Goal: Transaction & Acquisition: Purchase product/service

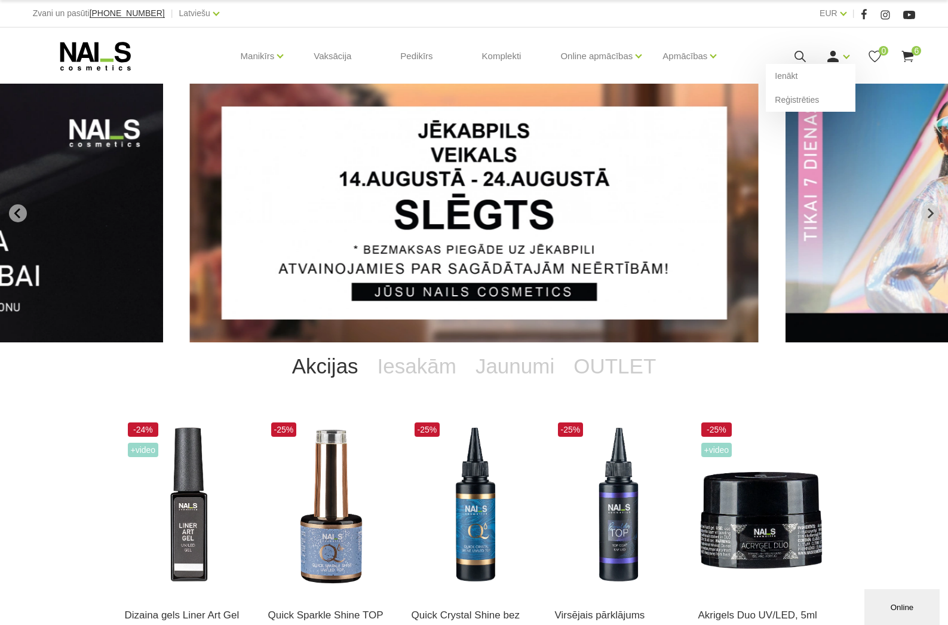
click at [835, 57] on icon at bounding box center [833, 56] width 15 height 15
click at [804, 76] on link "Ienākt" at bounding box center [811, 76] width 90 height 24
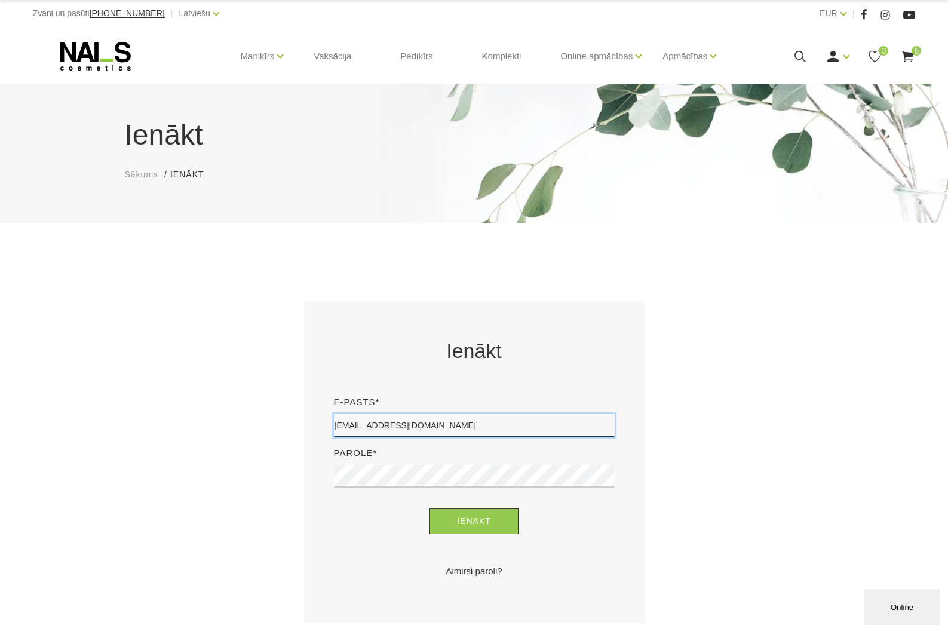
type input "[EMAIL_ADDRESS][DOMAIN_NAME]"
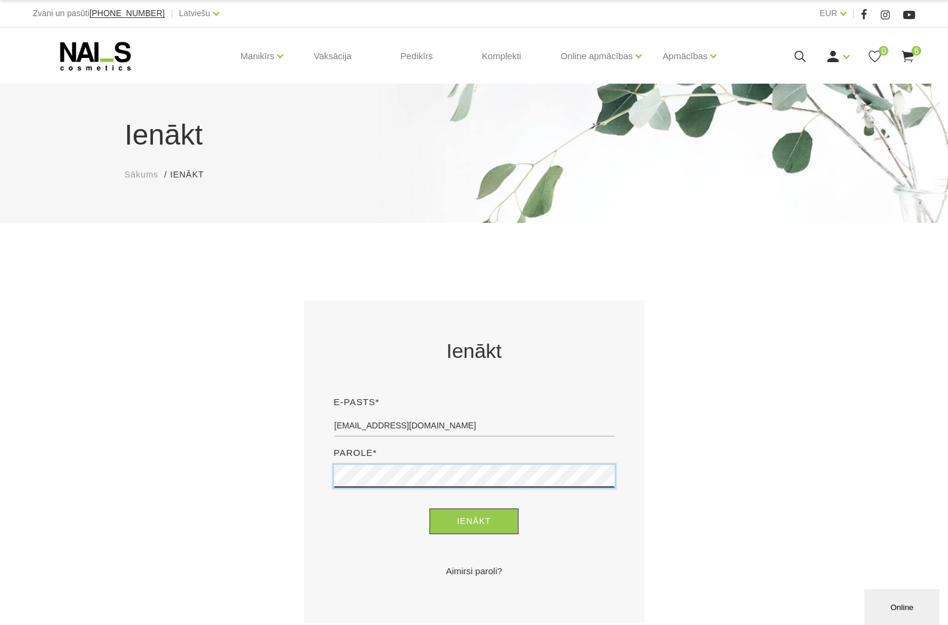
click at [474, 521] on button "Ienākt" at bounding box center [474, 522] width 89 height 26
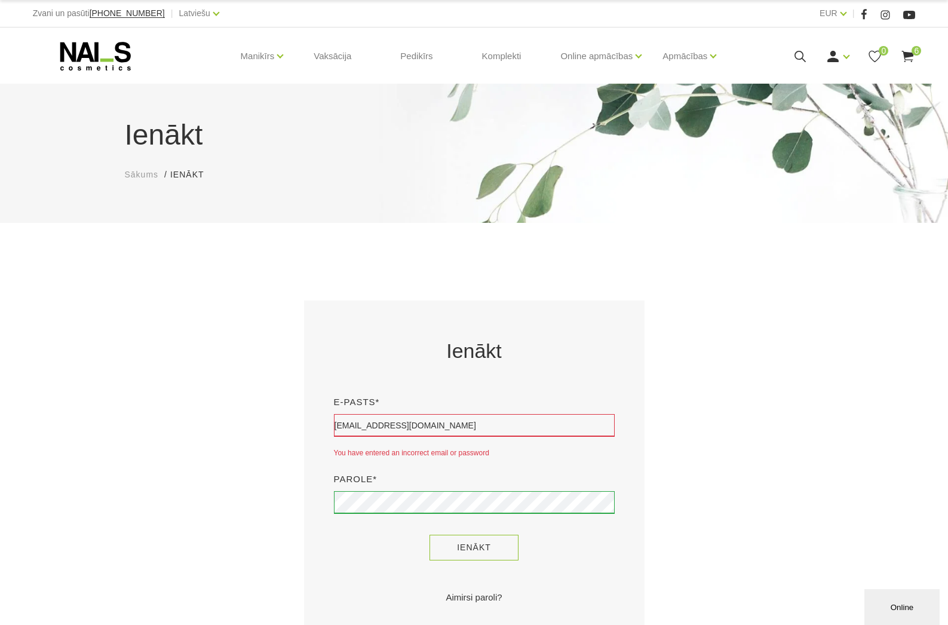
click at [498, 547] on button "Ienākt" at bounding box center [474, 548] width 89 height 26
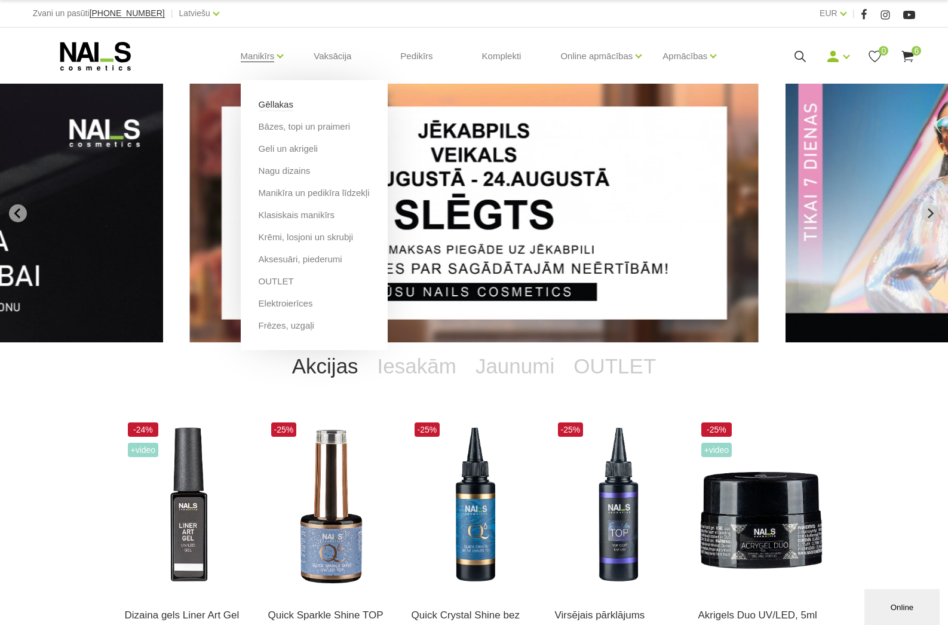
click at [271, 102] on link "Gēllakas" at bounding box center [276, 104] width 35 height 13
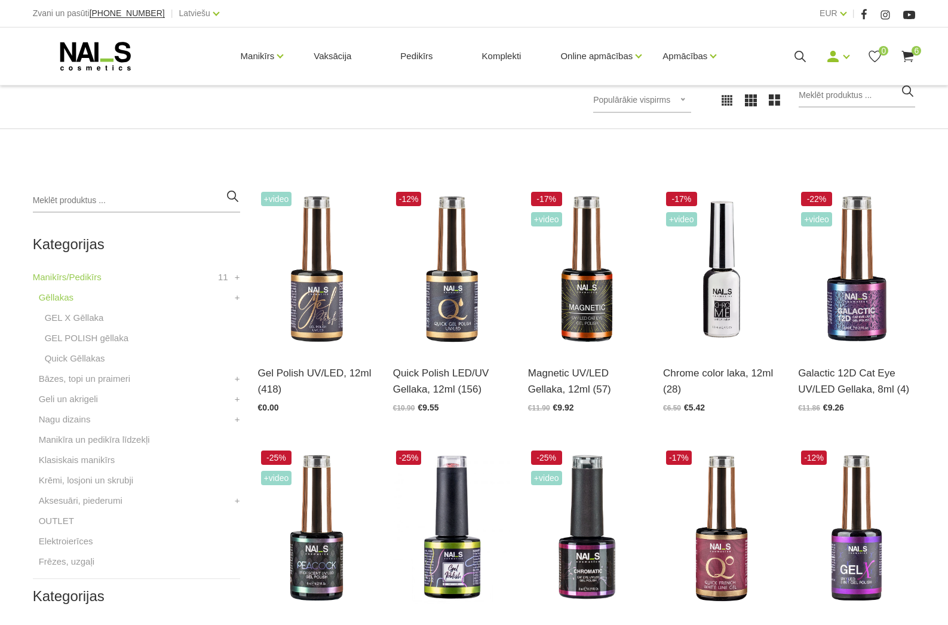
scroll to position [180, 0]
click at [840, 93] on input "search" at bounding box center [857, 96] width 117 height 24
type input "neon"
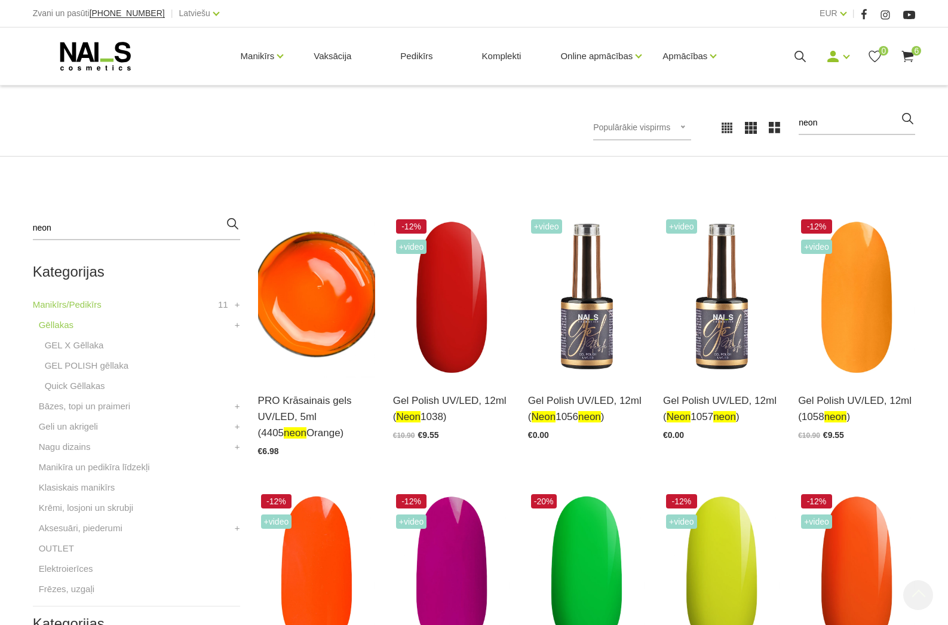
scroll to position [127, 0]
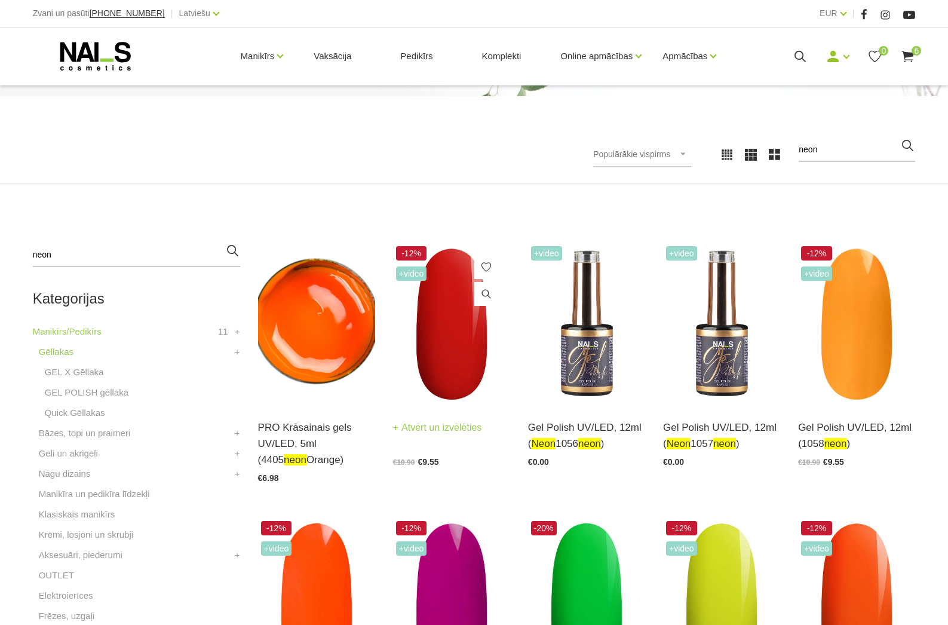
click at [470, 289] on img at bounding box center [451, 323] width 117 height 161
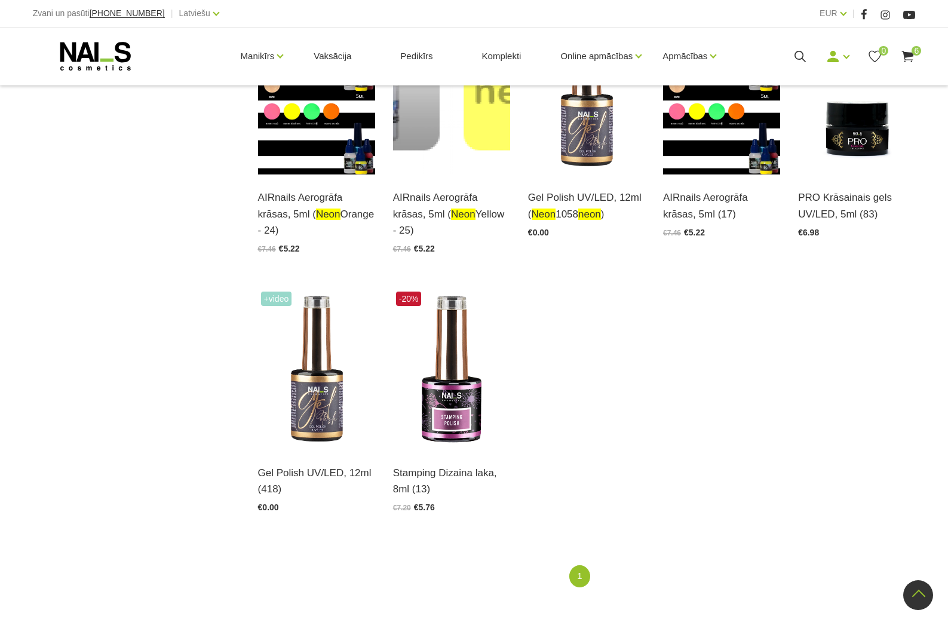
scroll to position [1156, 0]
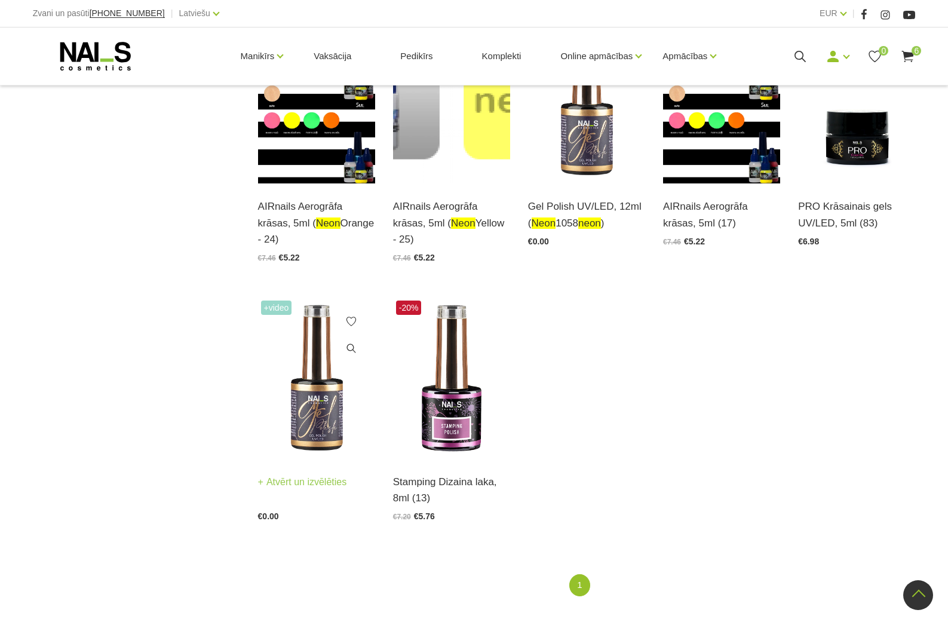
click at [311, 353] on img at bounding box center [316, 378] width 117 height 161
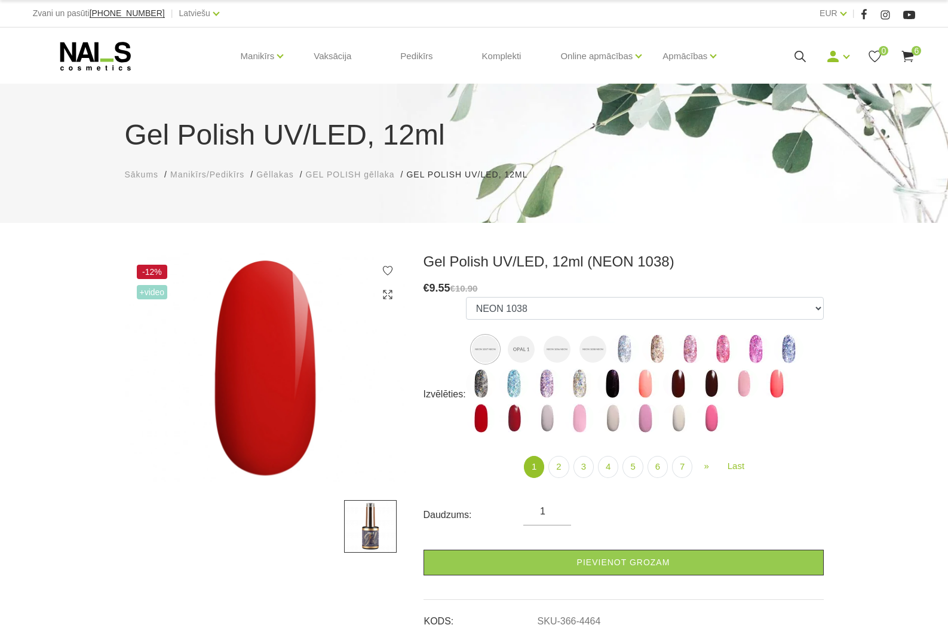
select select "4464"
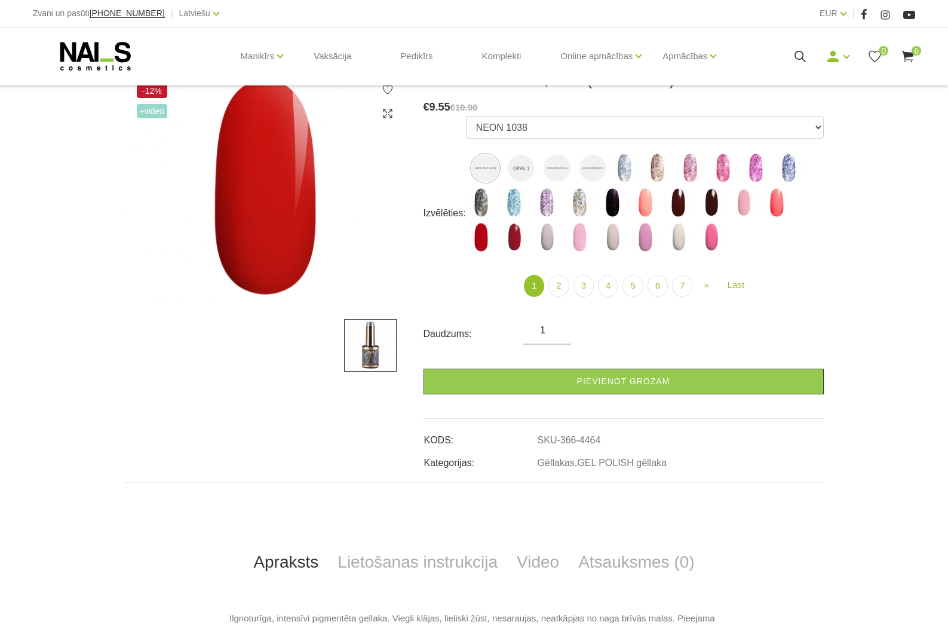
scroll to position [182, 0]
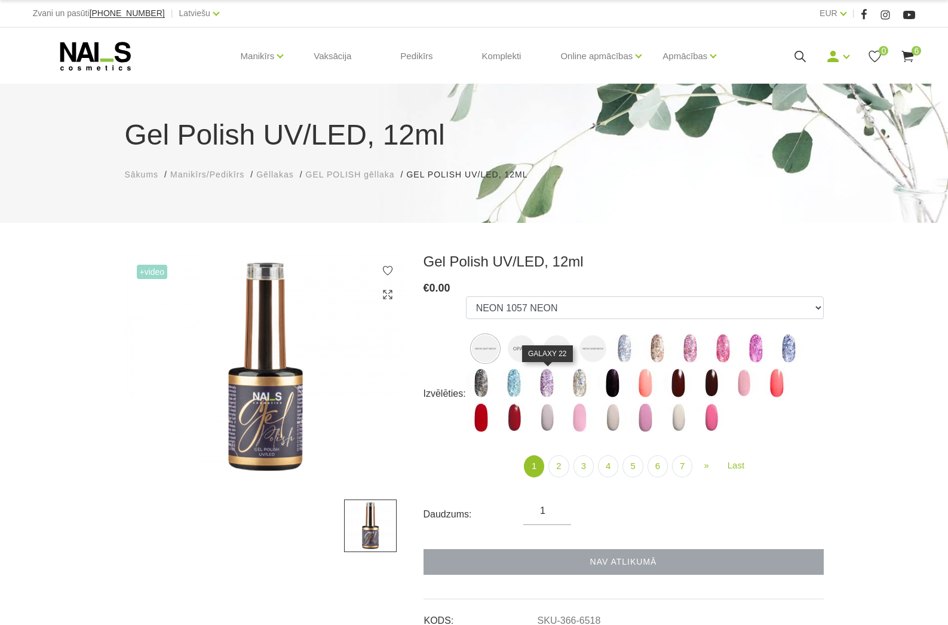
click at [556, 375] on img at bounding box center [547, 383] width 30 height 30
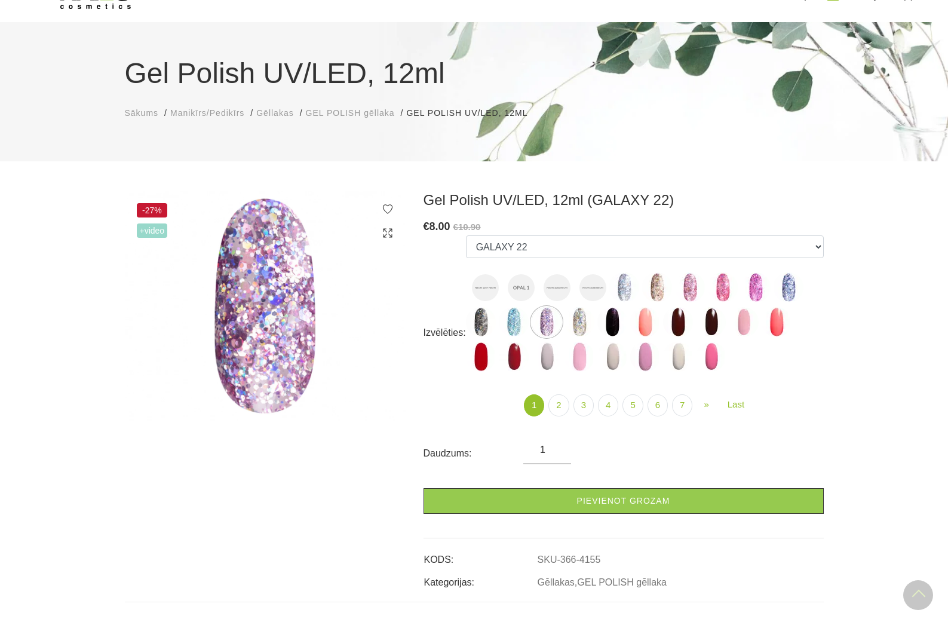
scroll to position [60, 0]
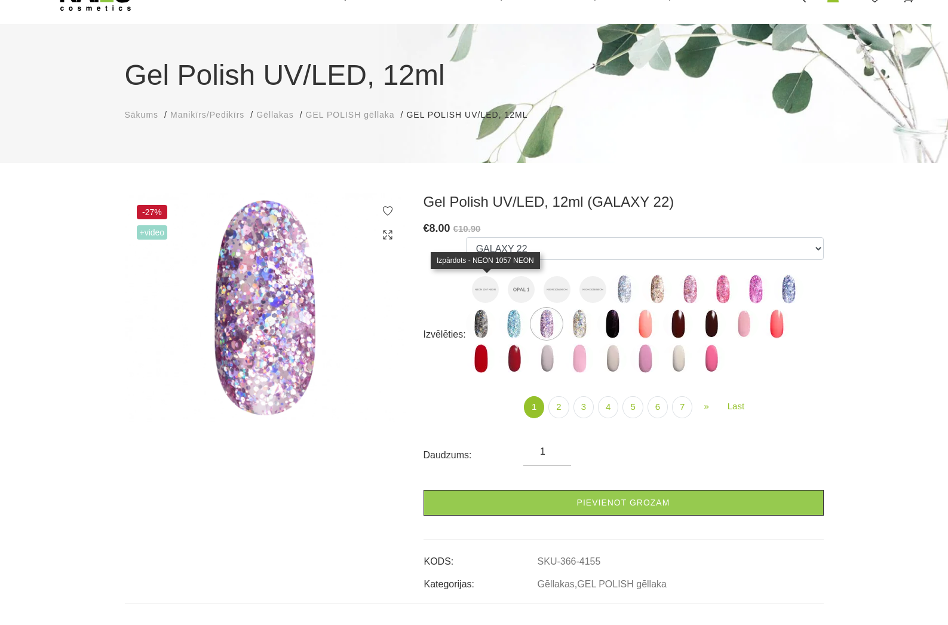
click at [487, 290] on img at bounding box center [485, 289] width 27 height 27
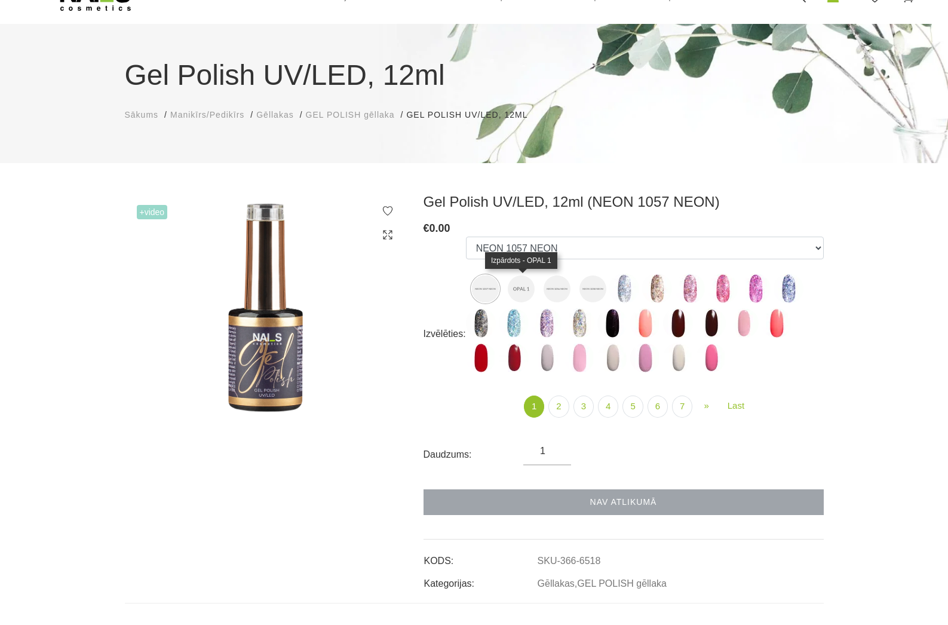
click at [515, 287] on img at bounding box center [521, 288] width 27 height 27
select select "6519"
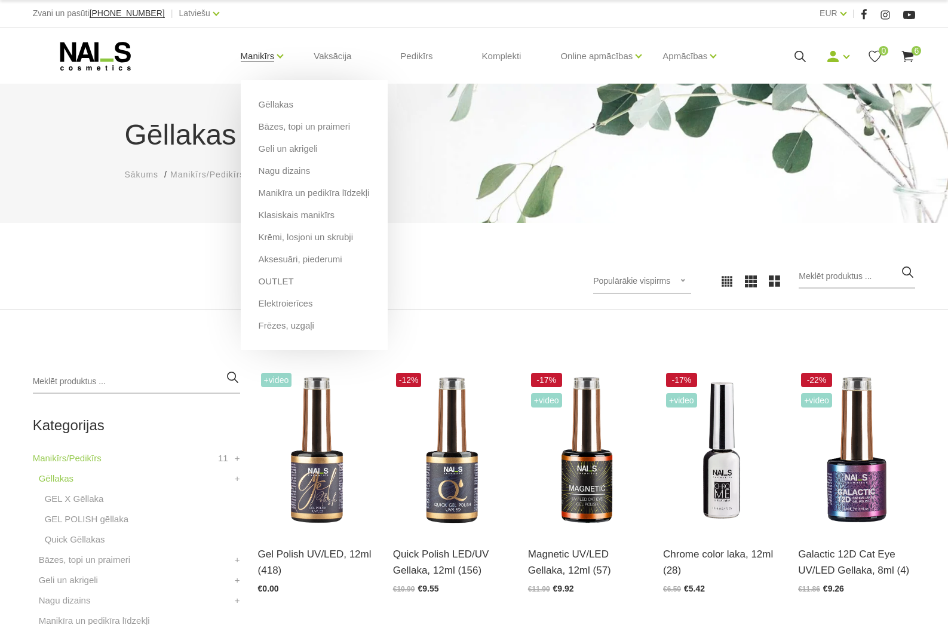
click at [256, 63] on link "Manikīrs" at bounding box center [258, 56] width 34 height 48
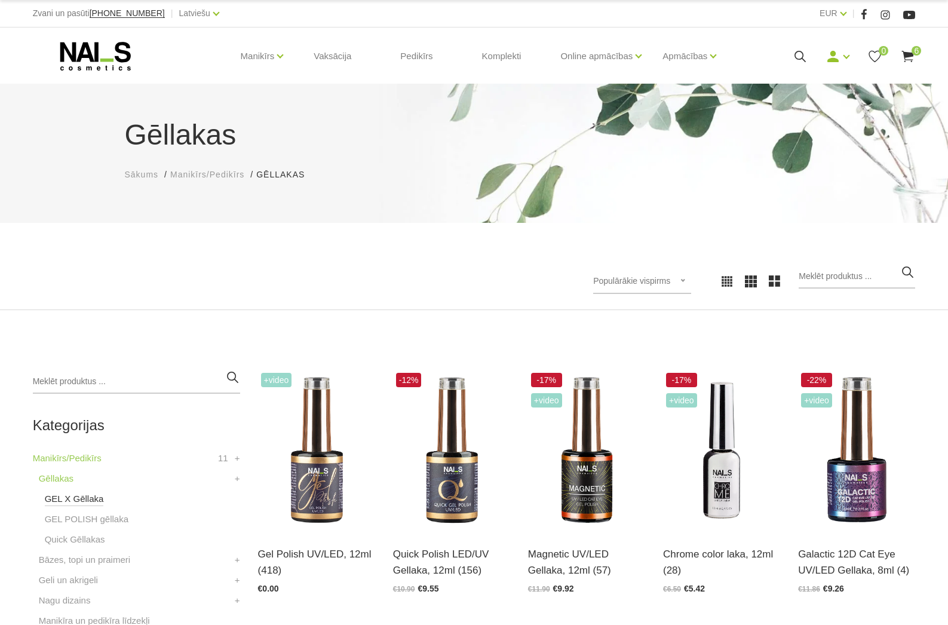
click at [71, 501] on link "GEL X Gēllaka" at bounding box center [74, 499] width 59 height 14
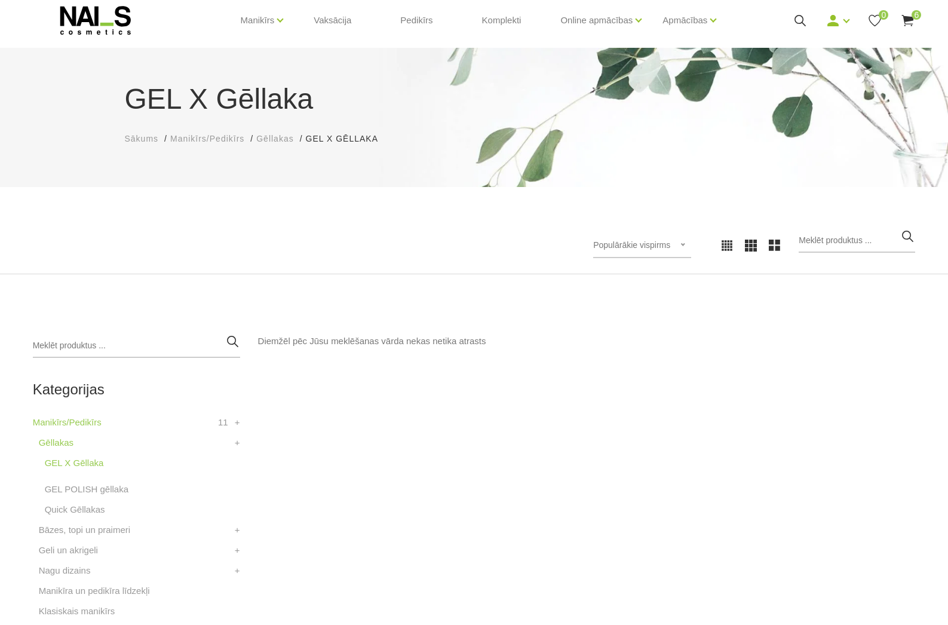
scroll to position [42, 0]
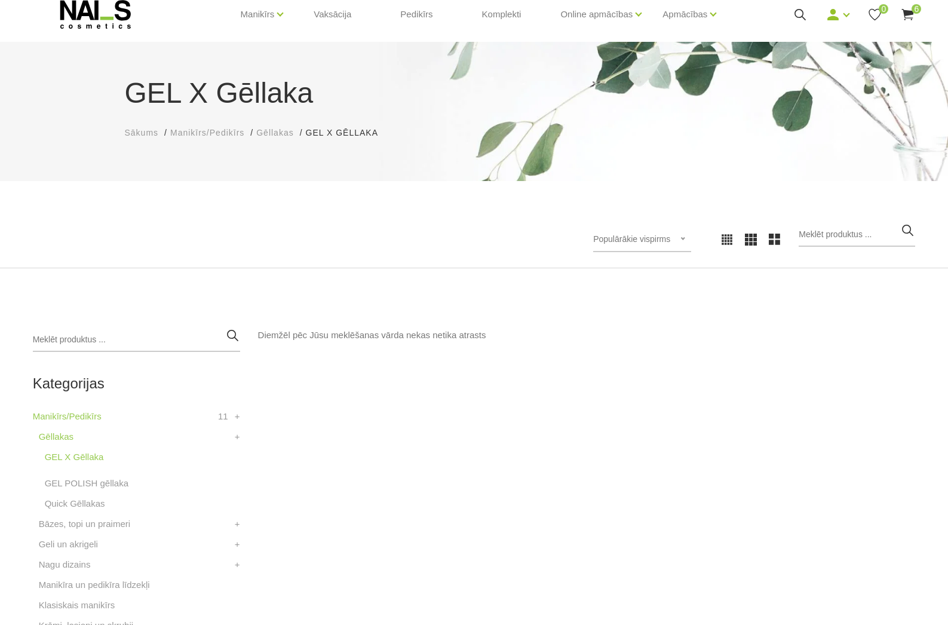
click at [99, 466] on li "GEL X Gēllaka" at bounding box center [139, 463] width 201 height 26
click at [97, 458] on link "GEL X Gēllaka" at bounding box center [74, 457] width 59 height 14
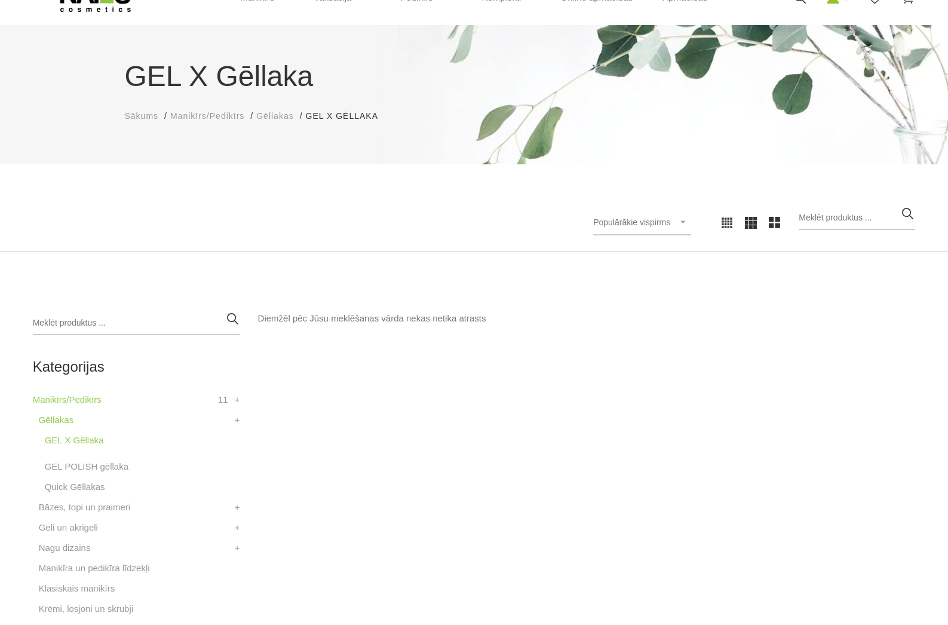
scroll to position [79, 0]
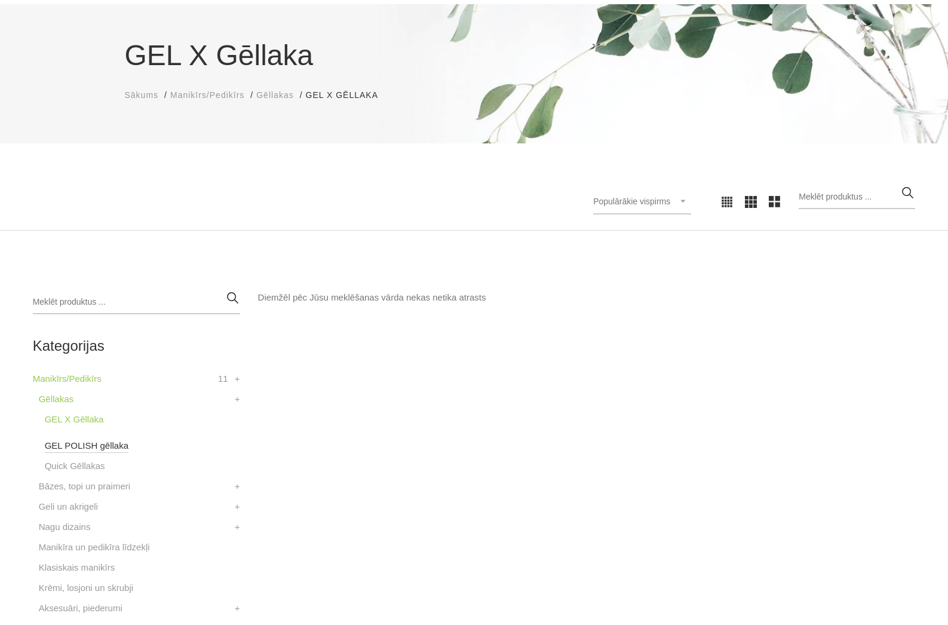
click at [112, 449] on link "GEL POLISH gēllaka" at bounding box center [87, 446] width 84 height 14
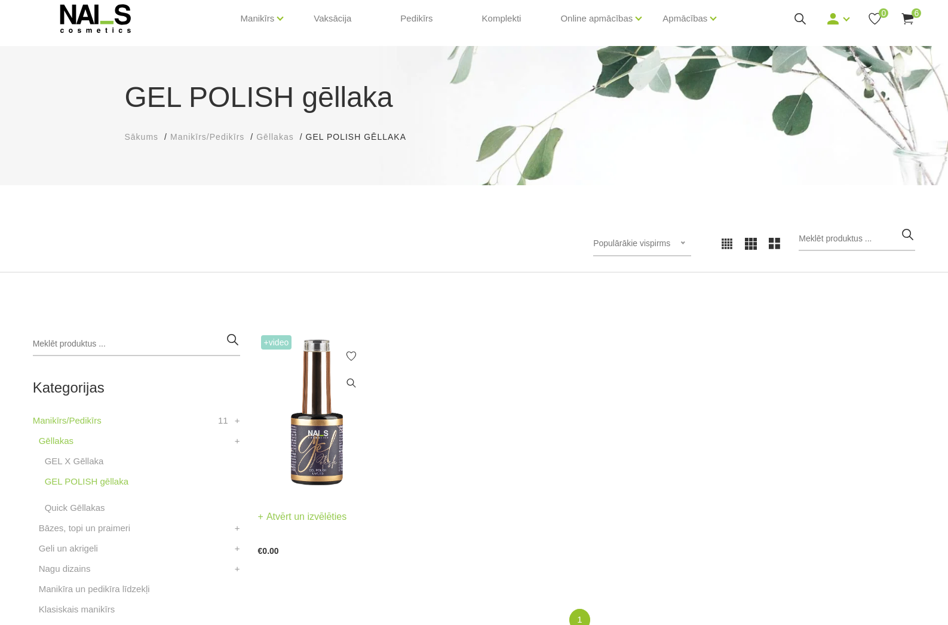
scroll to position [109, 0]
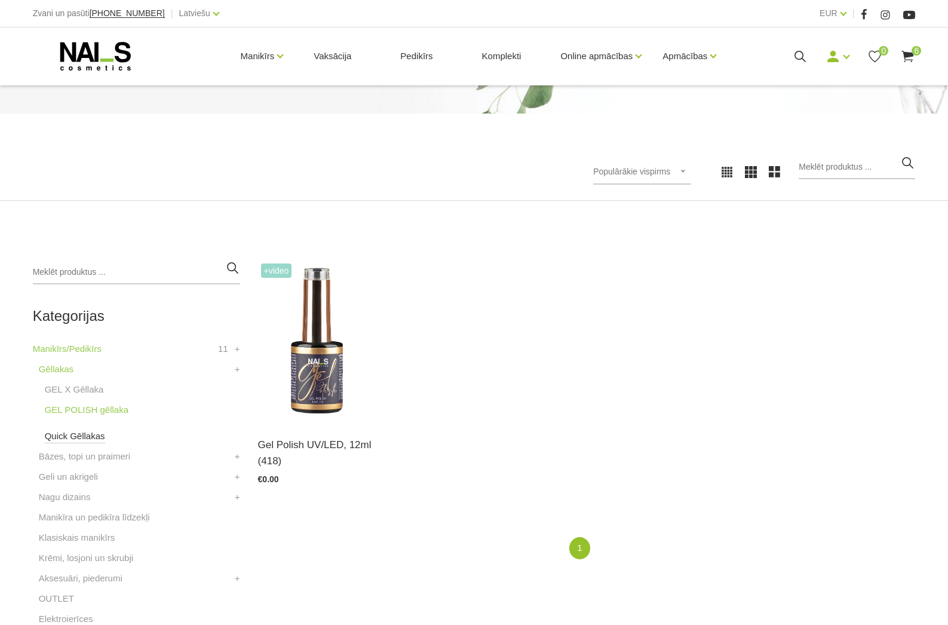
click at [91, 440] on link "Quick Gēllakas" at bounding box center [75, 436] width 60 height 14
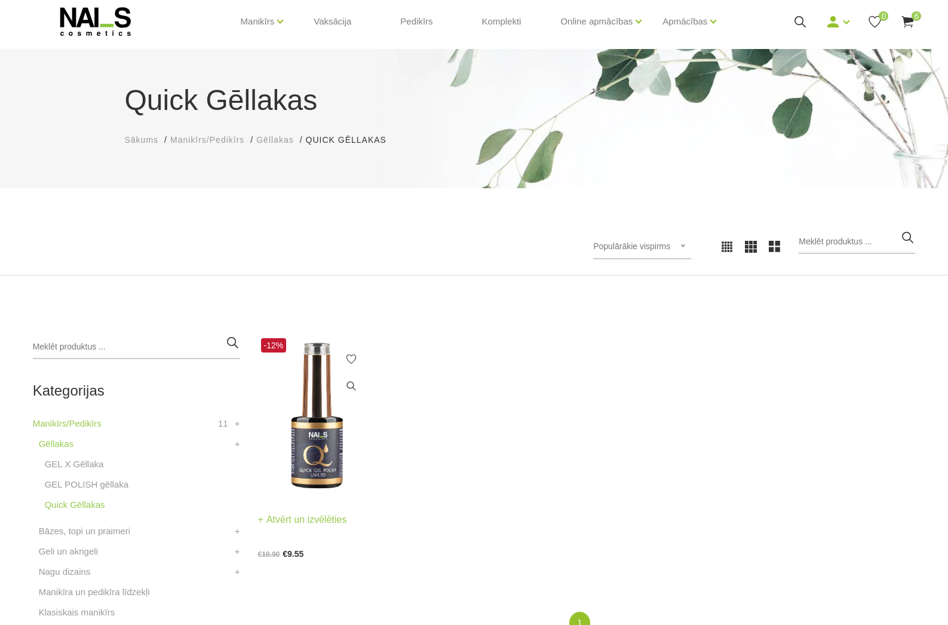
scroll to position [35, 0]
click at [304, 435] on img at bounding box center [316, 415] width 117 height 161
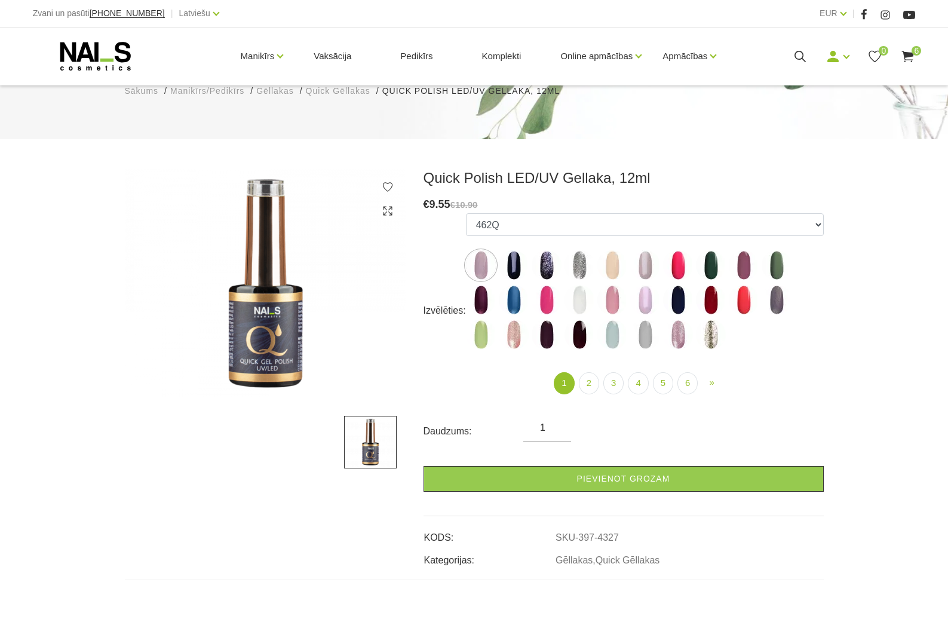
scroll to position [79, 0]
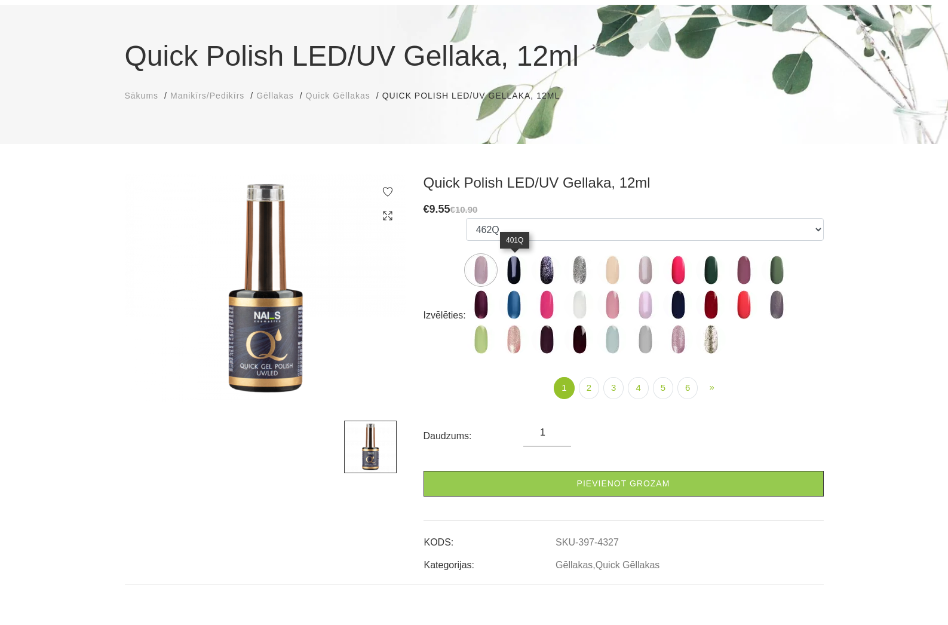
click at [509, 264] on img at bounding box center [514, 270] width 30 height 30
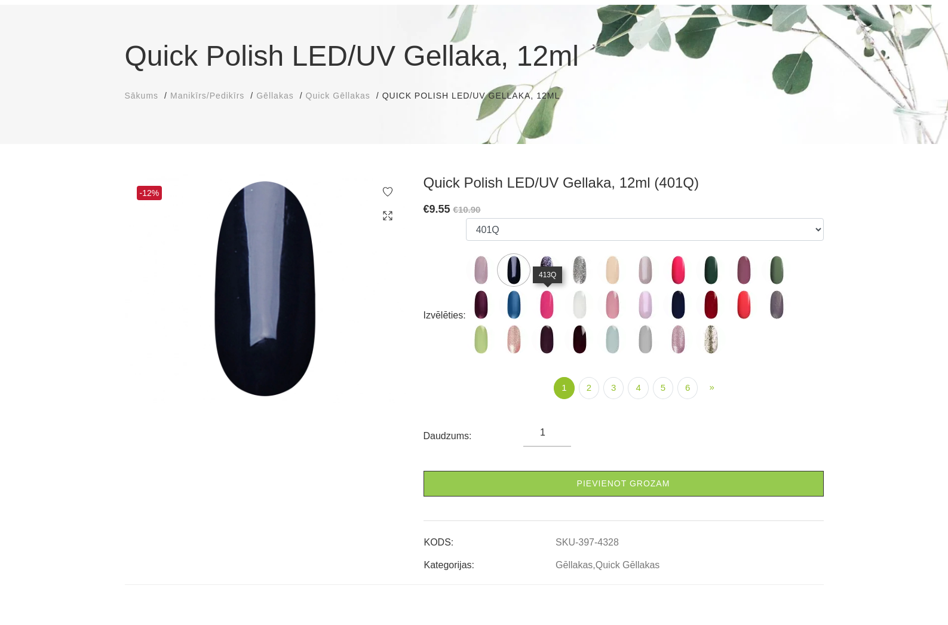
click at [553, 299] on img at bounding box center [547, 305] width 30 height 30
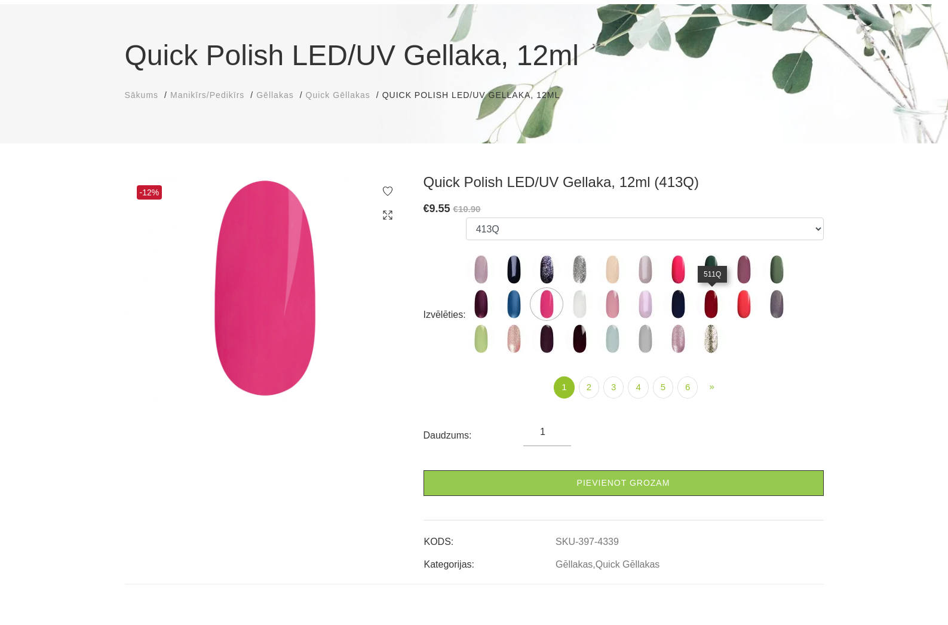
click at [724, 300] on img at bounding box center [711, 304] width 30 height 30
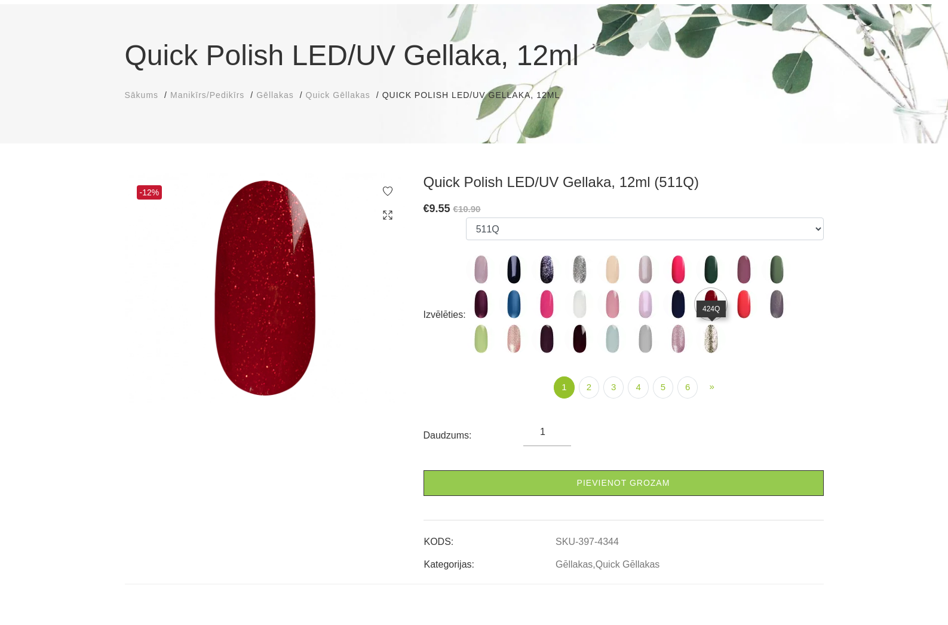
click at [714, 336] on img at bounding box center [711, 339] width 30 height 30
select select "4357"
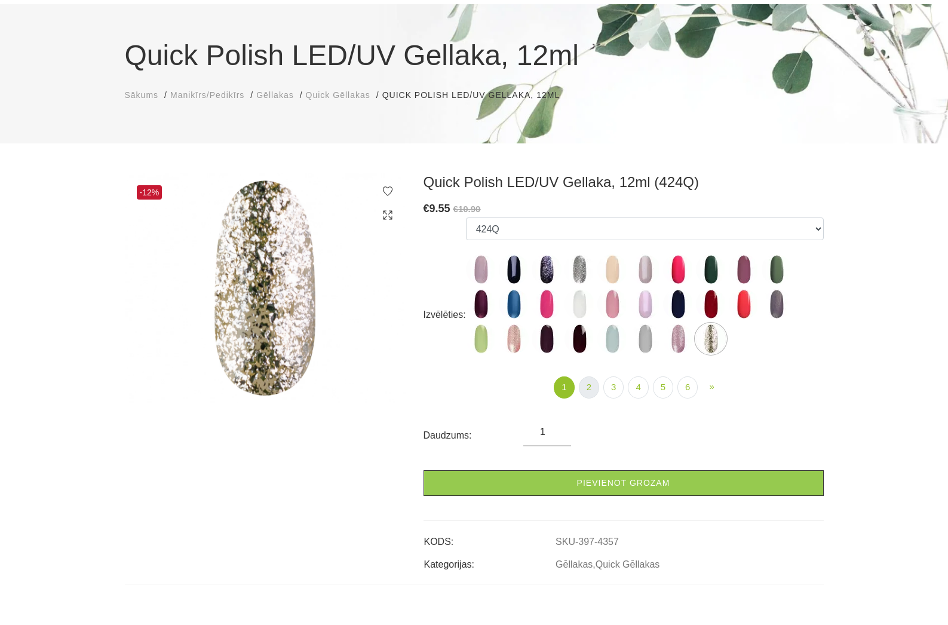
click at [584, 391] on link "2" at bounding box center [589, 387] width 20 height 22
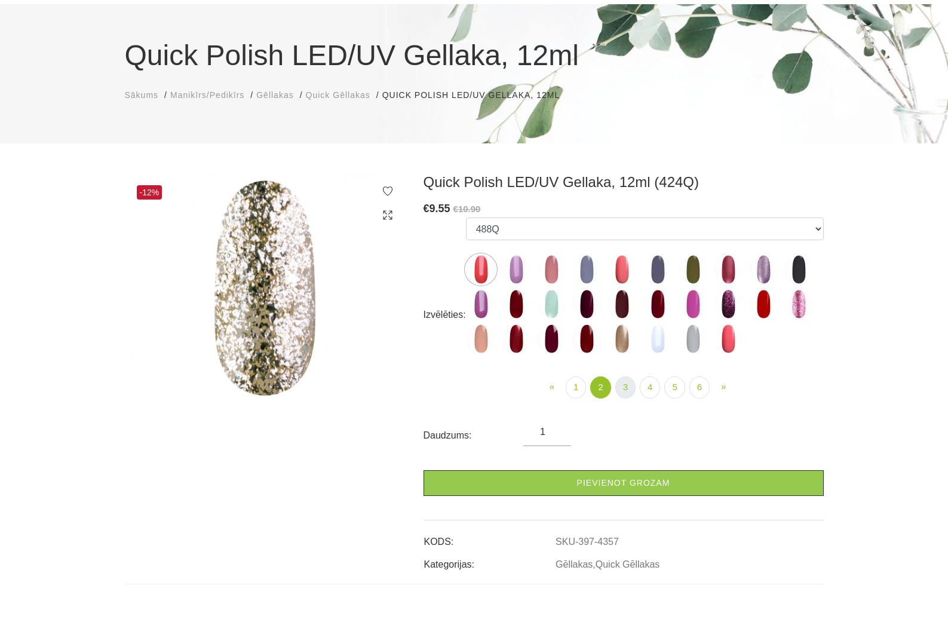
click at [627, 384] on link "3" at bounding box center [625, 387] width 20 height 22
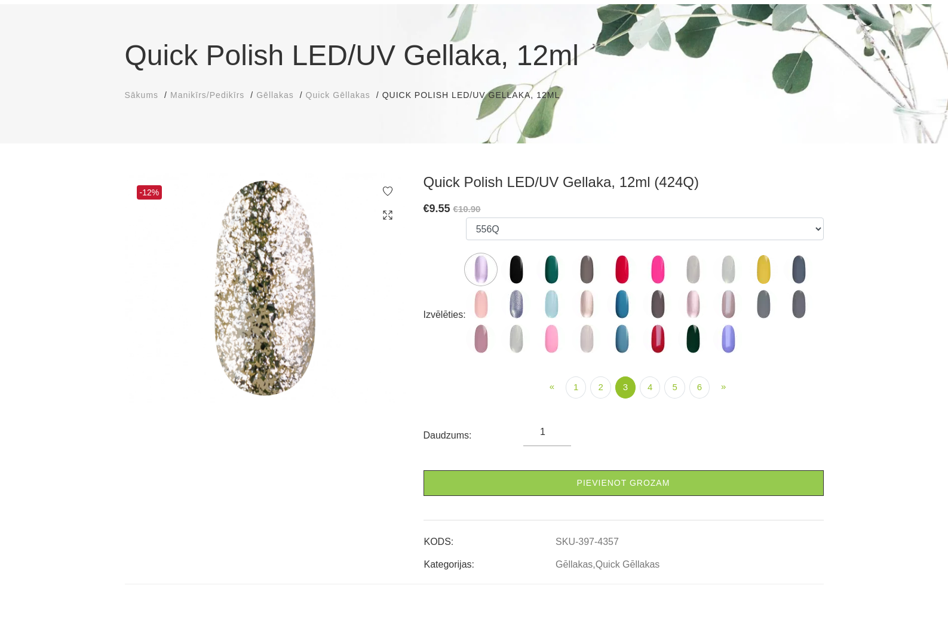
click at [730, 342] on img at bounding box center [728, 339] width 30 height 30
select select "4423"
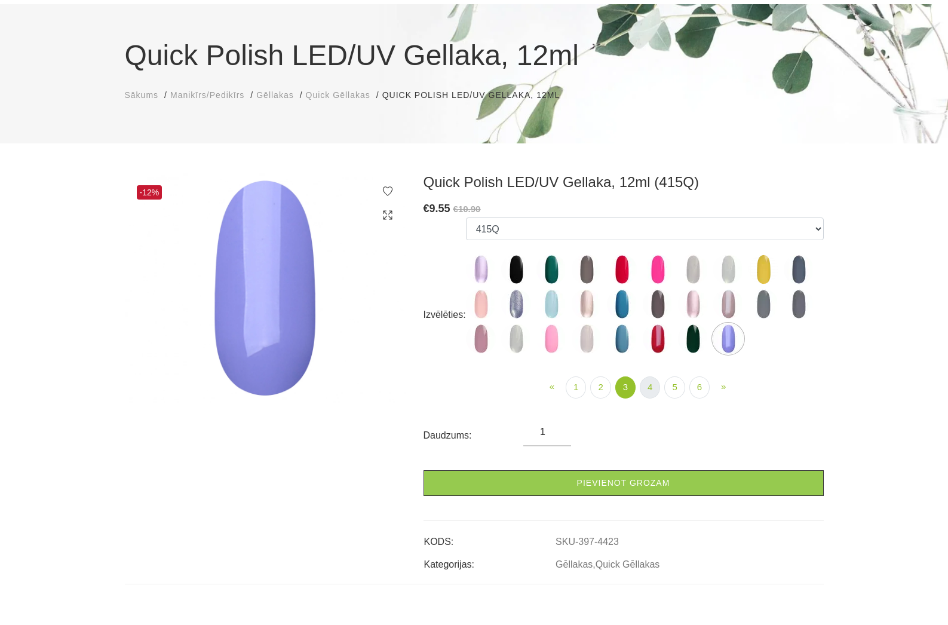
click at [648, 387] on link "4" at bounding box center [650, 387] width 20 height 22
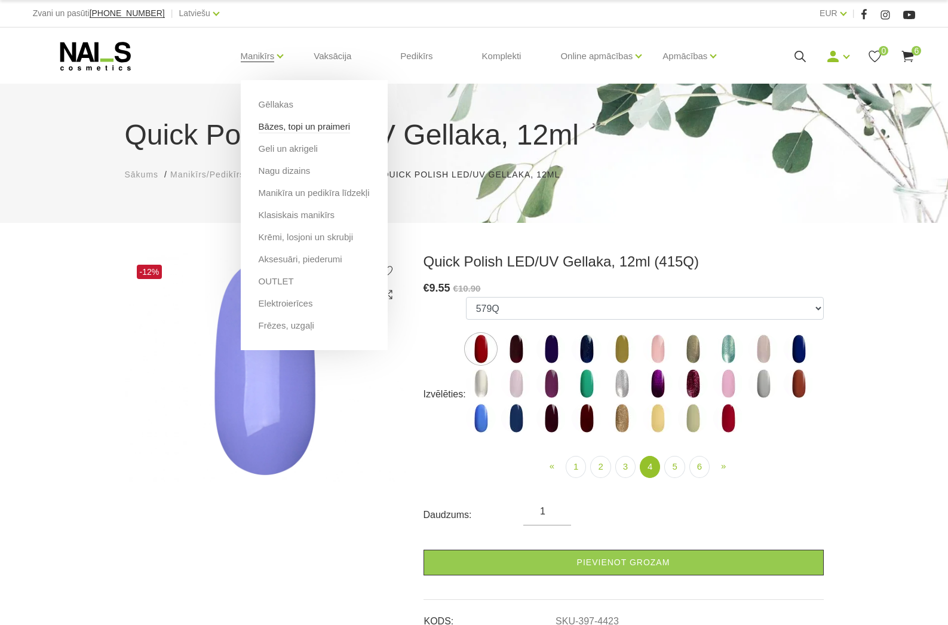
click at [314, 127] on link "Bāzes, topi un praimeri" at bounding box center [304, 126] width 91 height 13
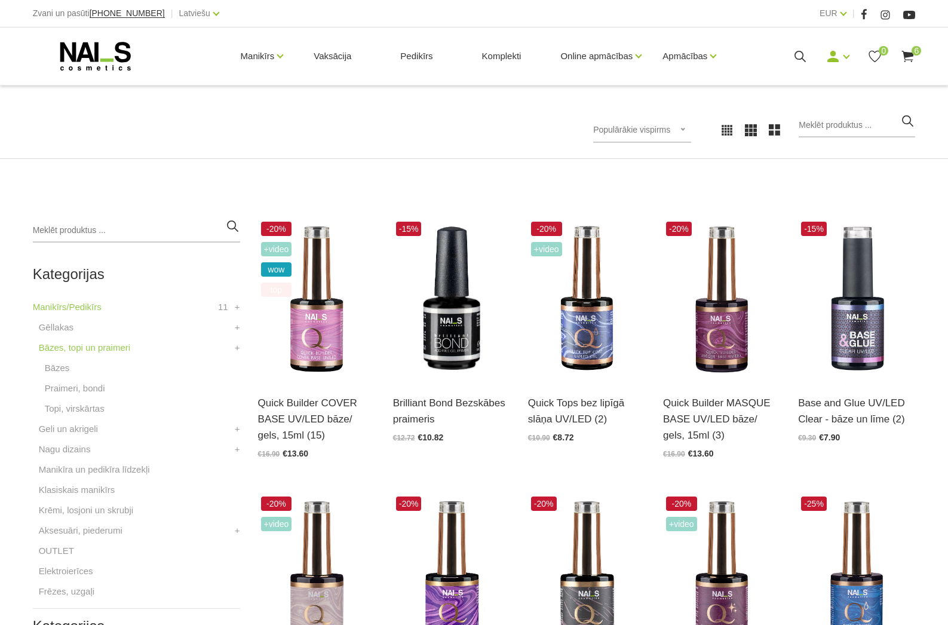
scroll to position [172, 0]
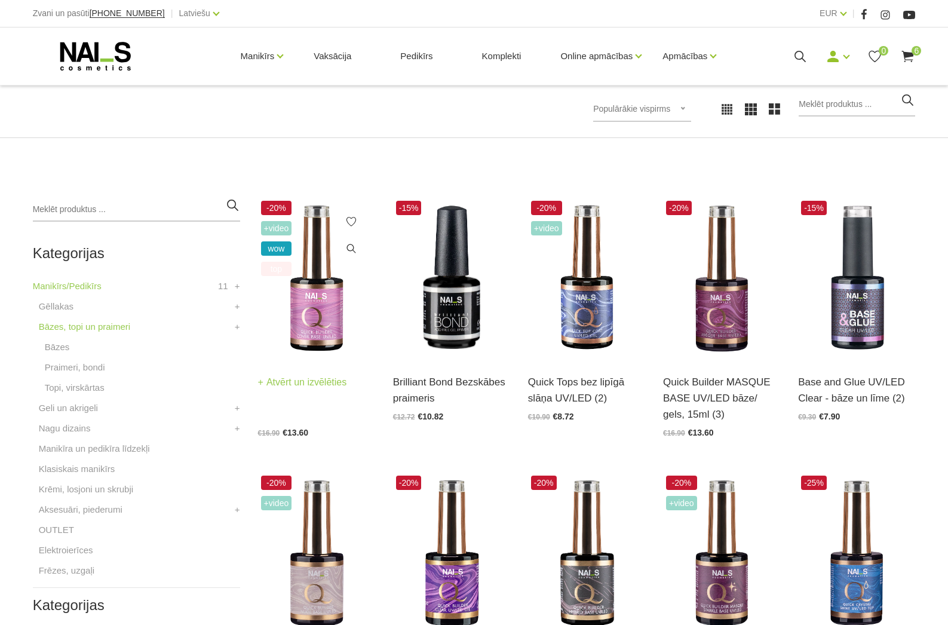
click at [333, 316] on img at bounding box center [316, 278] width 117 height 161
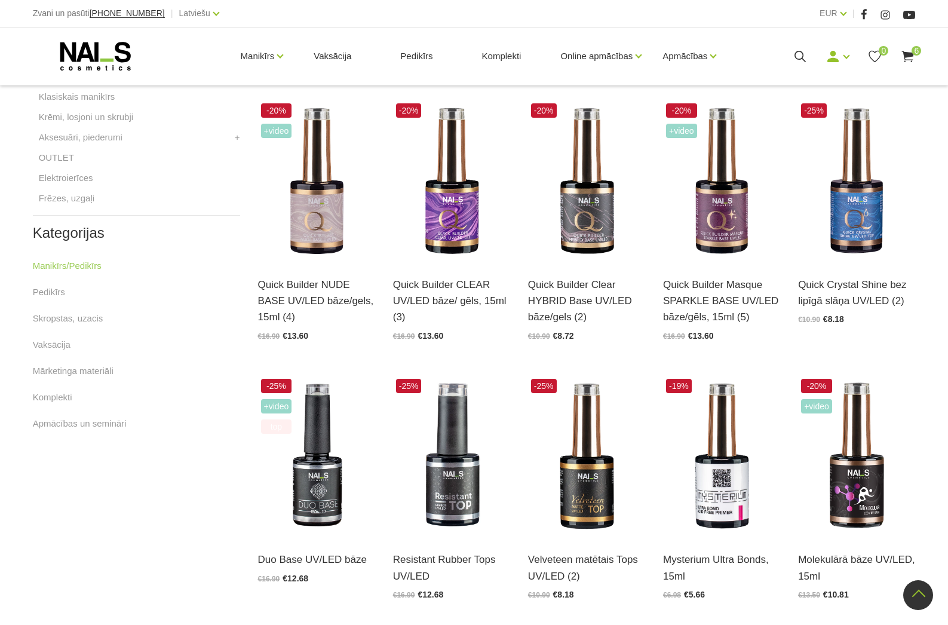
scroll to position [544, 0]
click at [293, 483] on img at bounding box center [316, 456] width 117 height 161
click at [564, 208] on img at bounding box center [586, 181] width 117 height 161
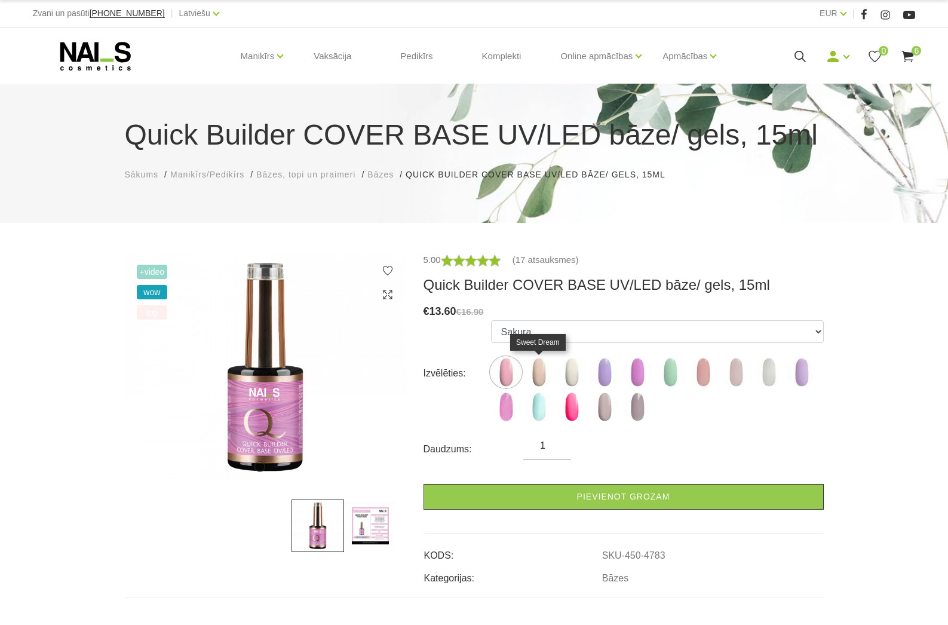
click at [544, 372] on img at bounding box center [539, 372] width 30 height 30
select select "4784"
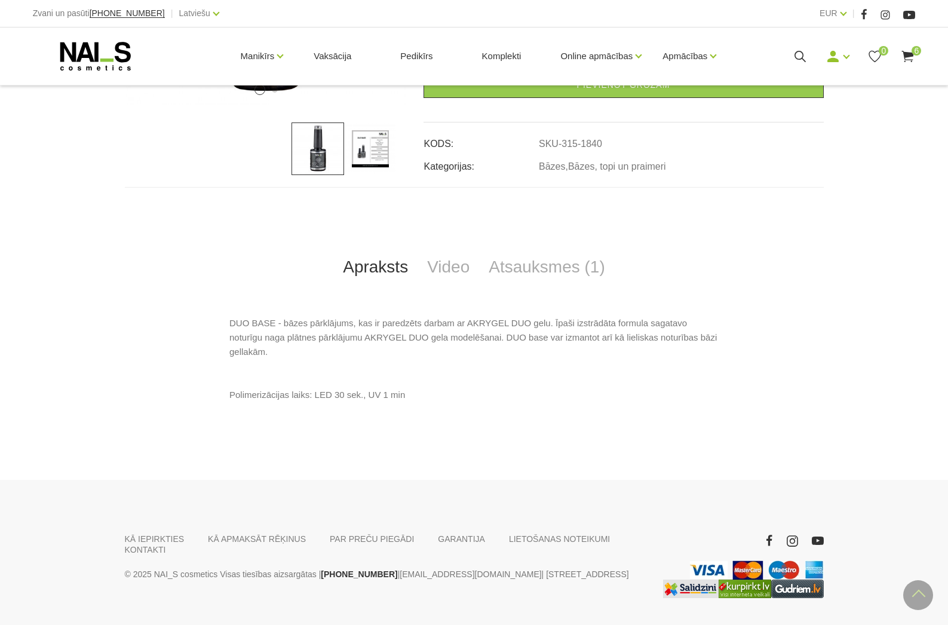
scroll to position [388, 0]
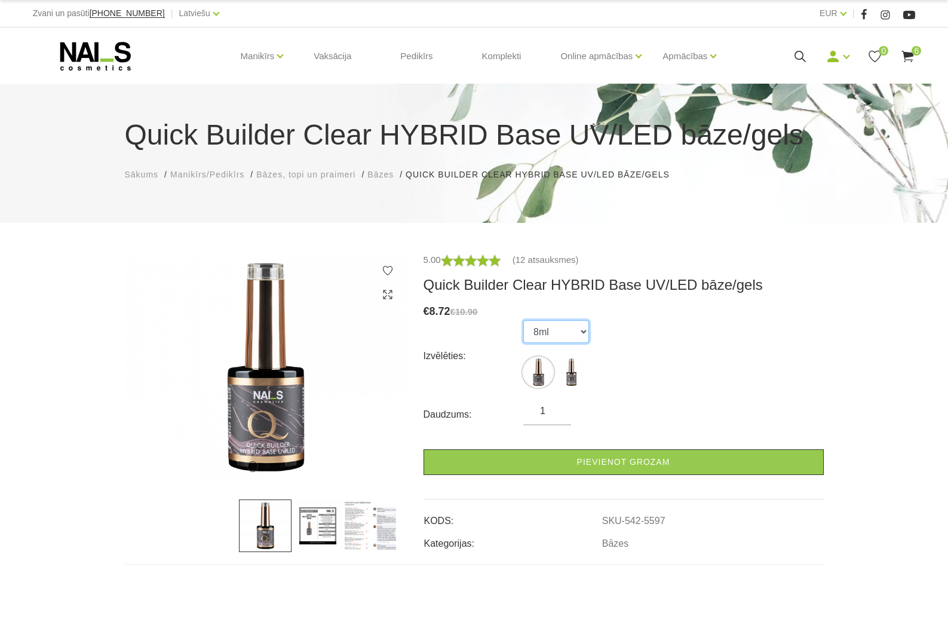
select select "5598"
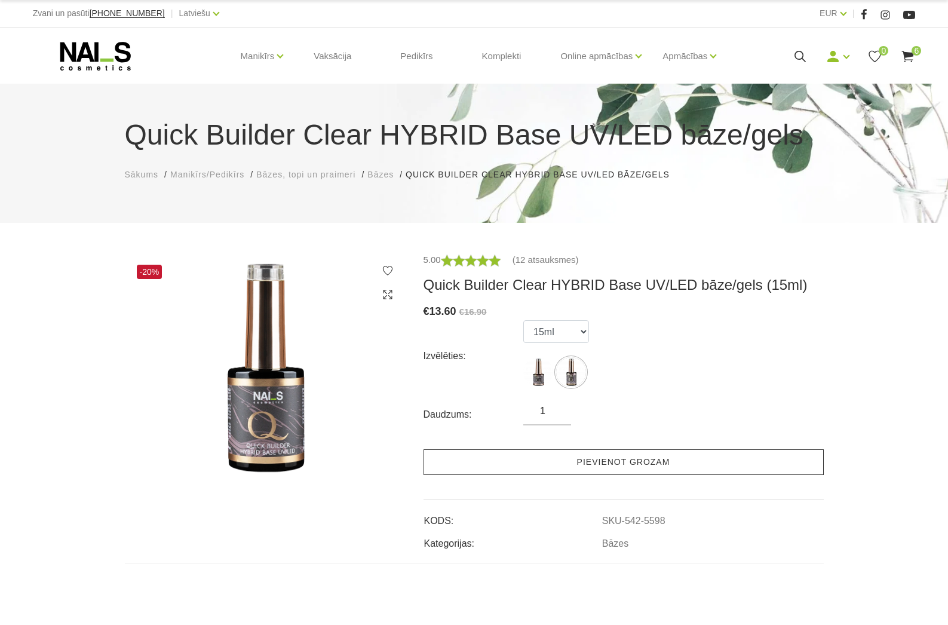
click at [591, 468] on link "Pievienot grozam" at bounding box center [624, 462] width 400 height 26
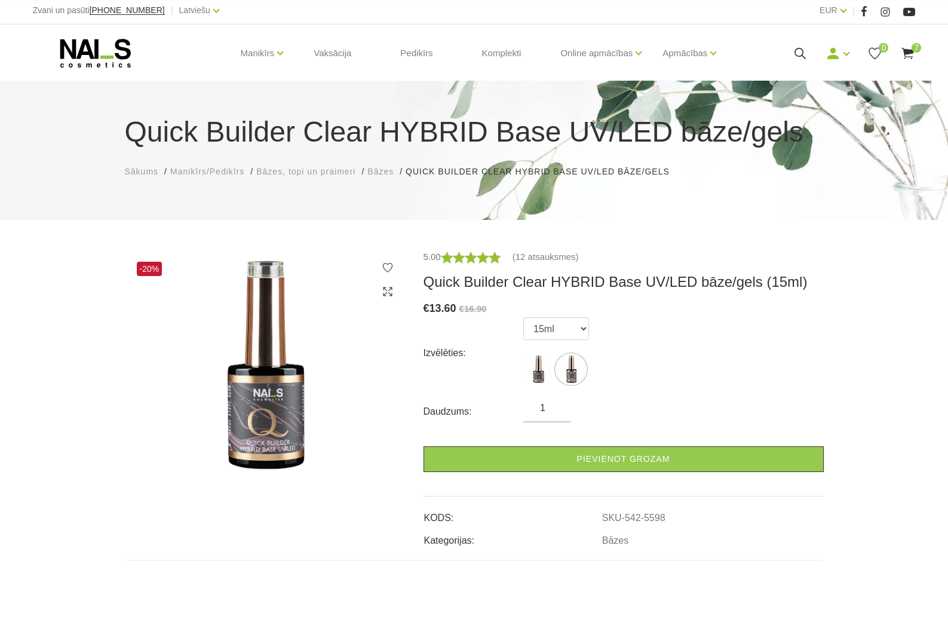
click at [911, 47] on icon at bounding box center [908, 53] width 15 height 15
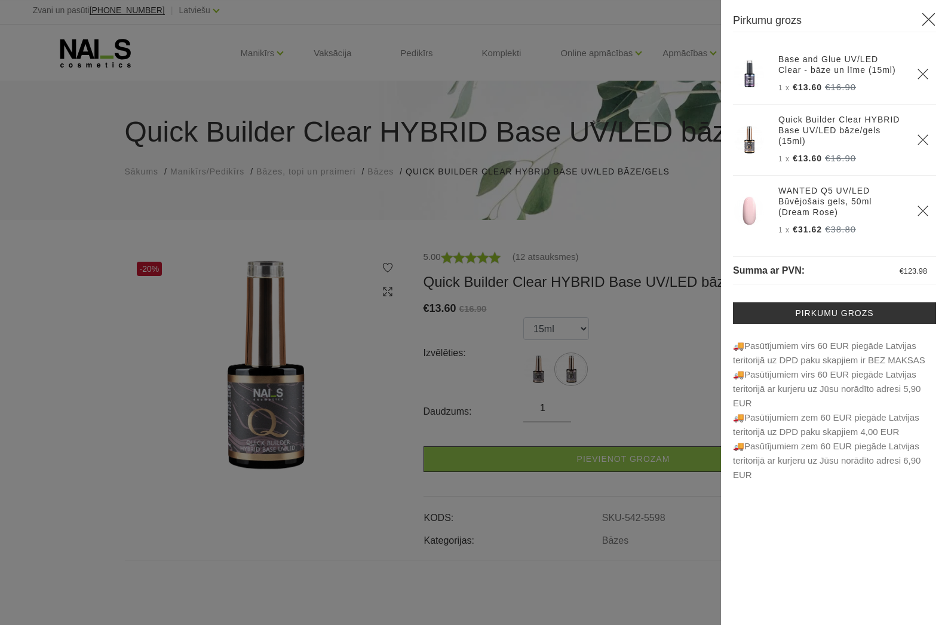
drag, startPoint x: 457, startPoint y: 204, endPoint x: 426, endPoint y: 133, distance: 77.1
click at [457, 204] on div at bounding box center [474, 312] width 948 height 625
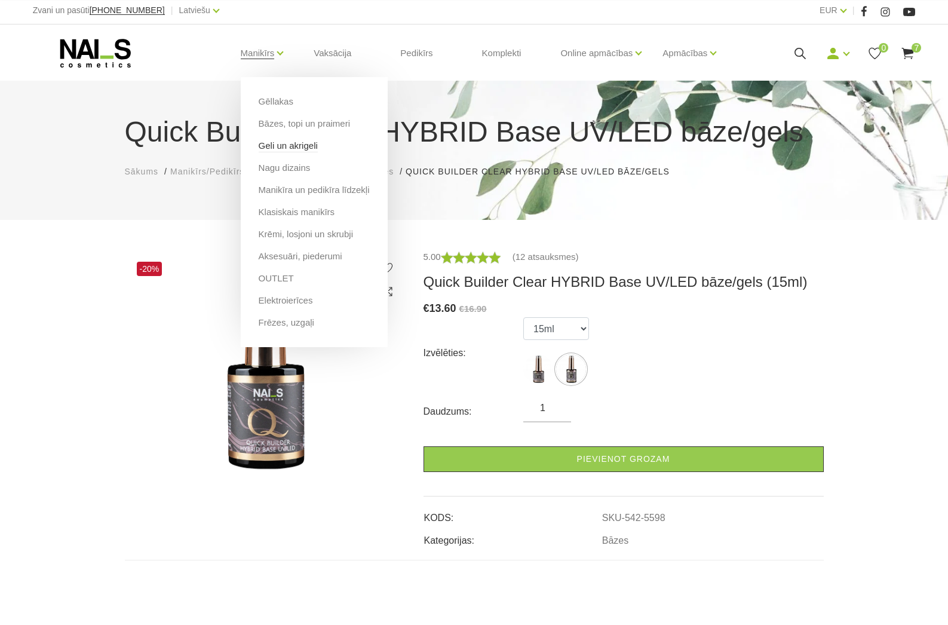
click at [301, 150] on link "Geli un akrigeli" at bounding box center [288, 145] width 59 height 13
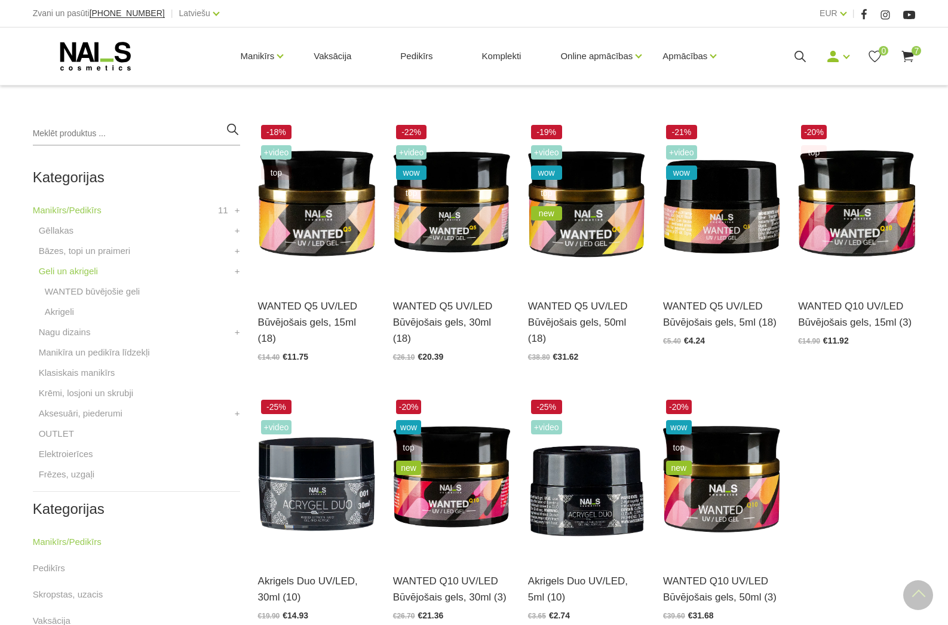
scroll to position [250, 0]
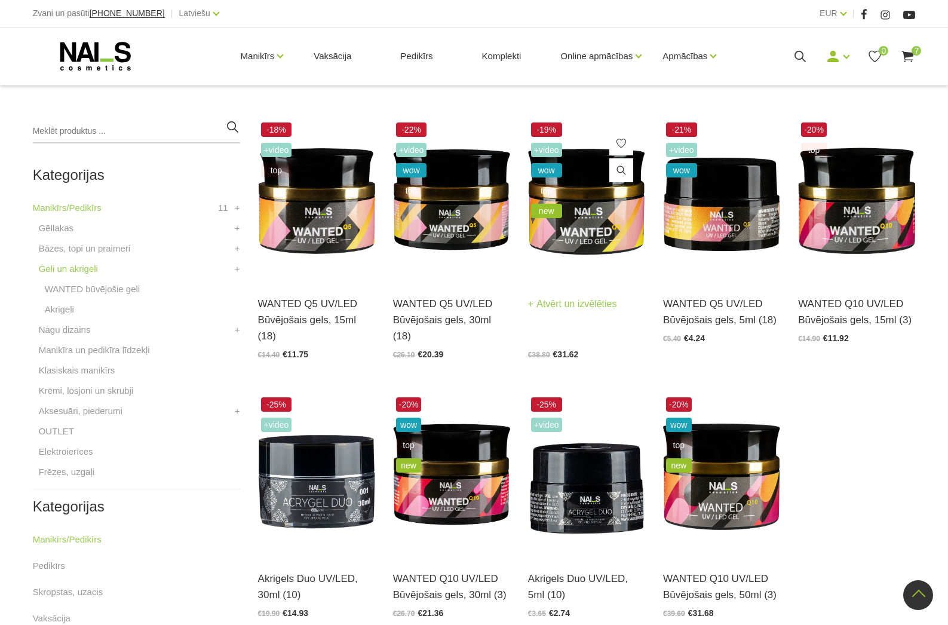
click at [594, 246] on img at bounding box center [586, 200] width 117 height 161
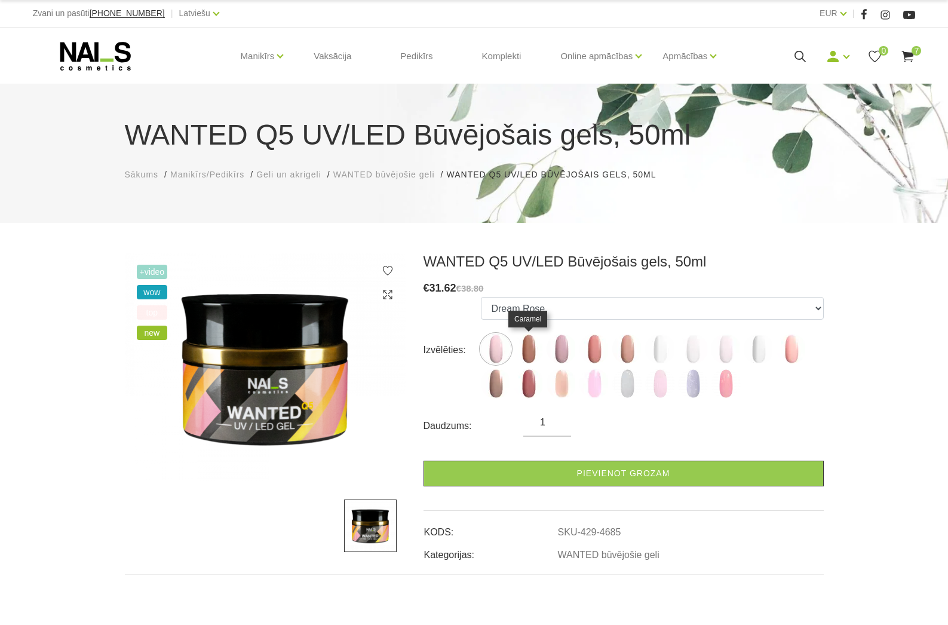
click at [537, 351] on img at bounding box center [529, 349] width 30 height 30
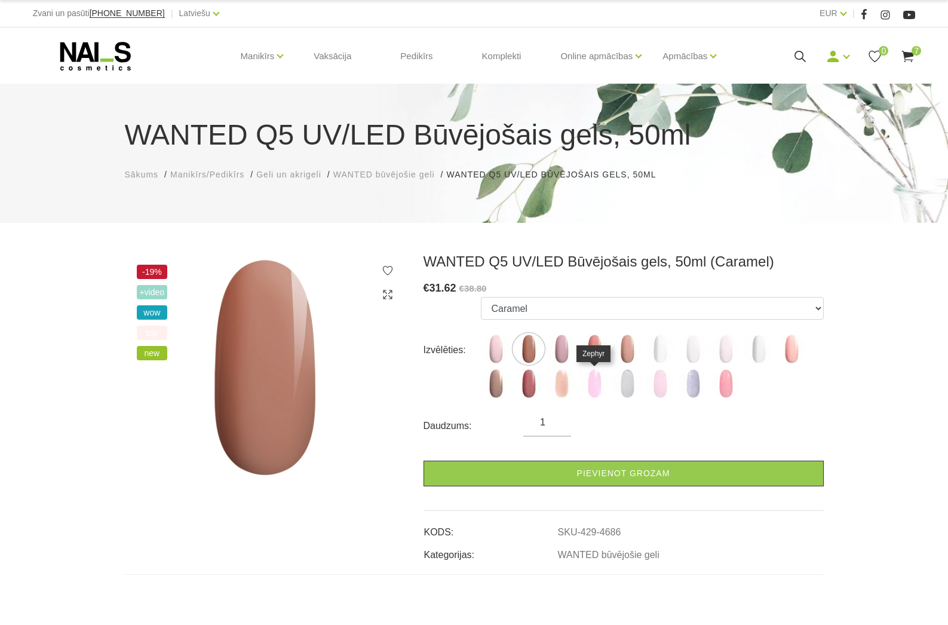
click at [587, 381] on img at bounding box center [595, 384] width 30 height 30
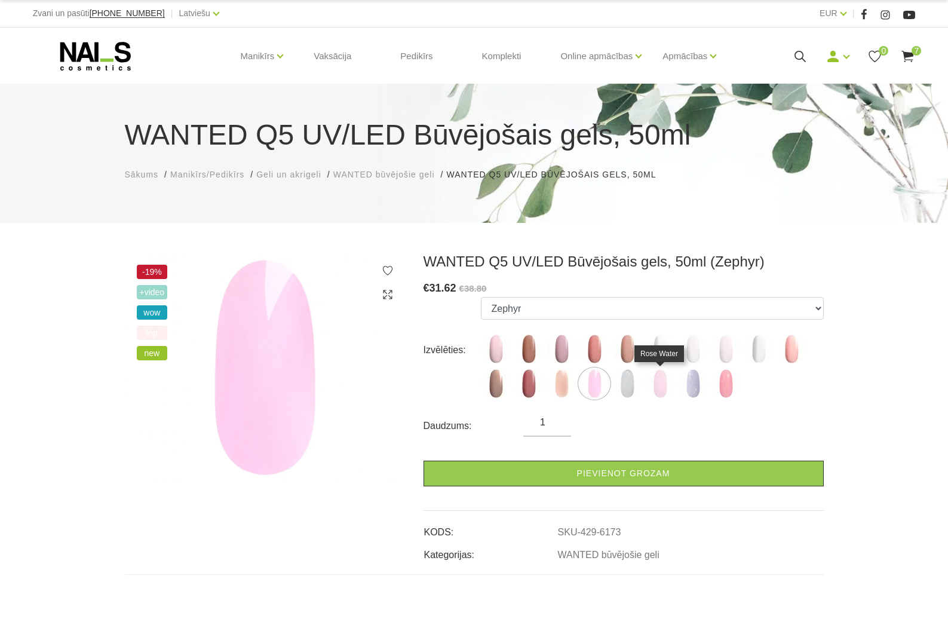
click at [656, 389] on img at bounding box center [660, 384] width 30 height 30
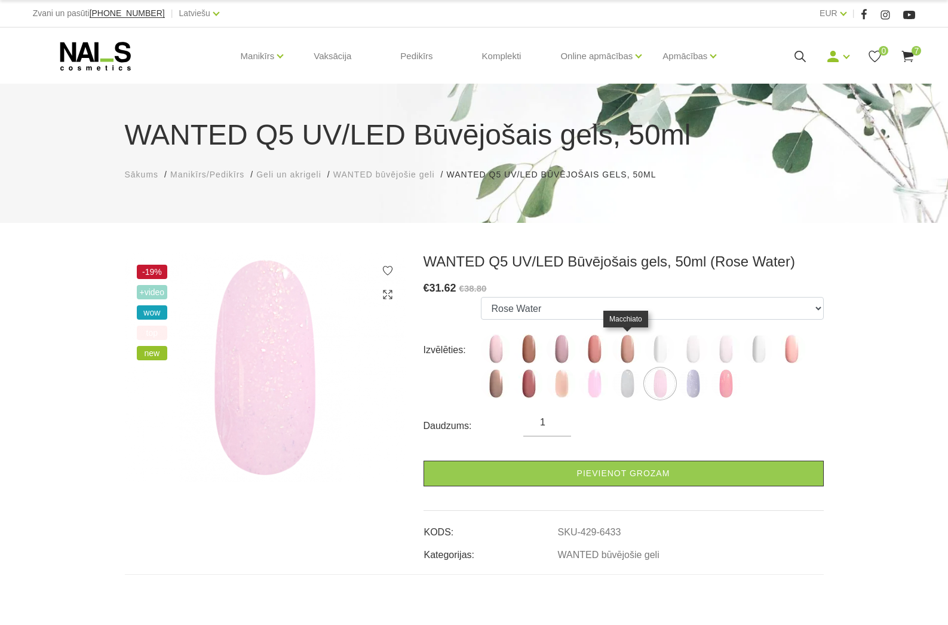
click at [632, 356] on img at bounding box center [628, 349] width 30 height 30
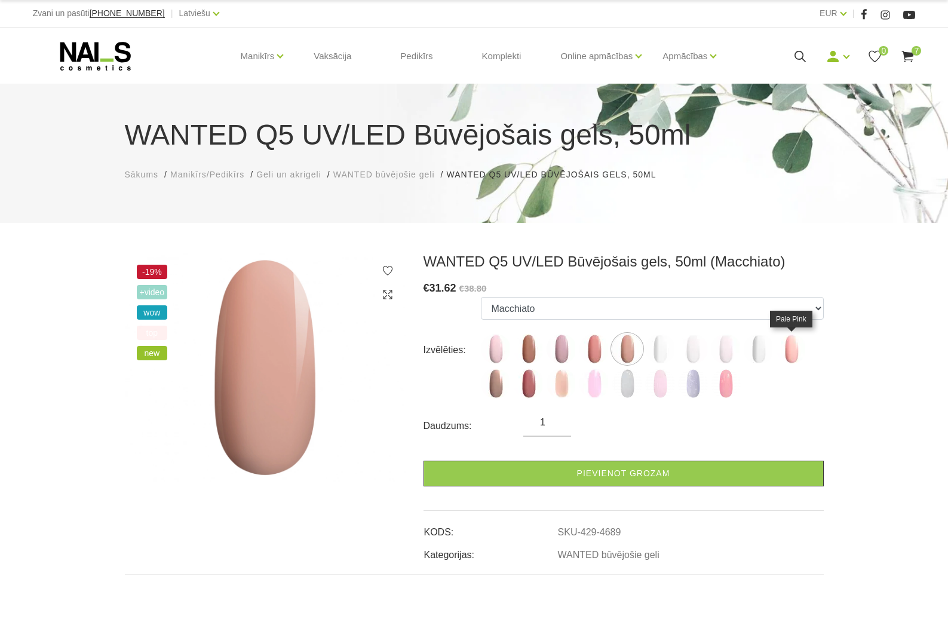
click at [786, 351] on img at bounding box center [792, 349] width 30 height 30
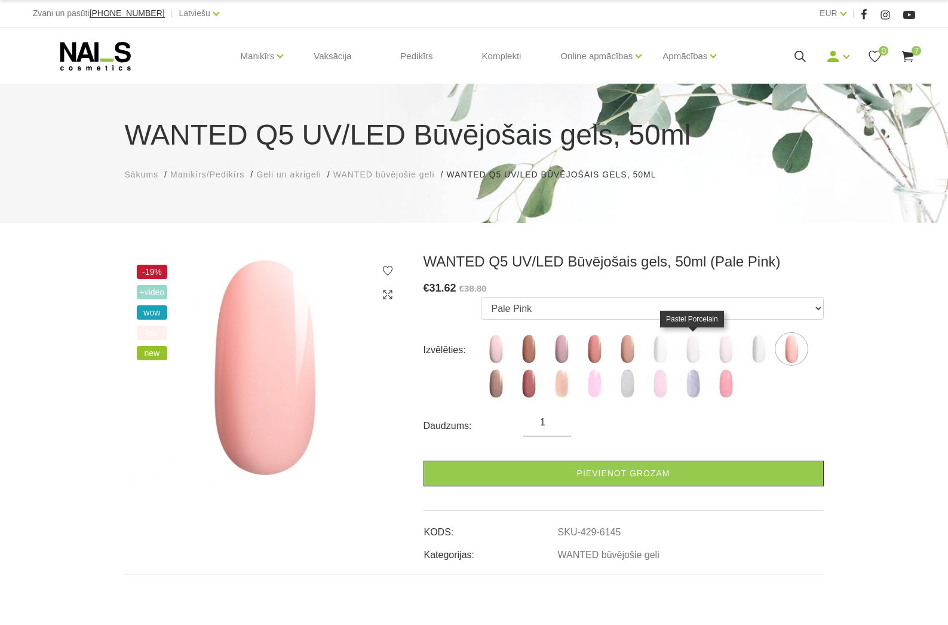
scroll to position [0, 1]
click at [697, 350] on img at bounding box center [693, 349] width 30 height 30
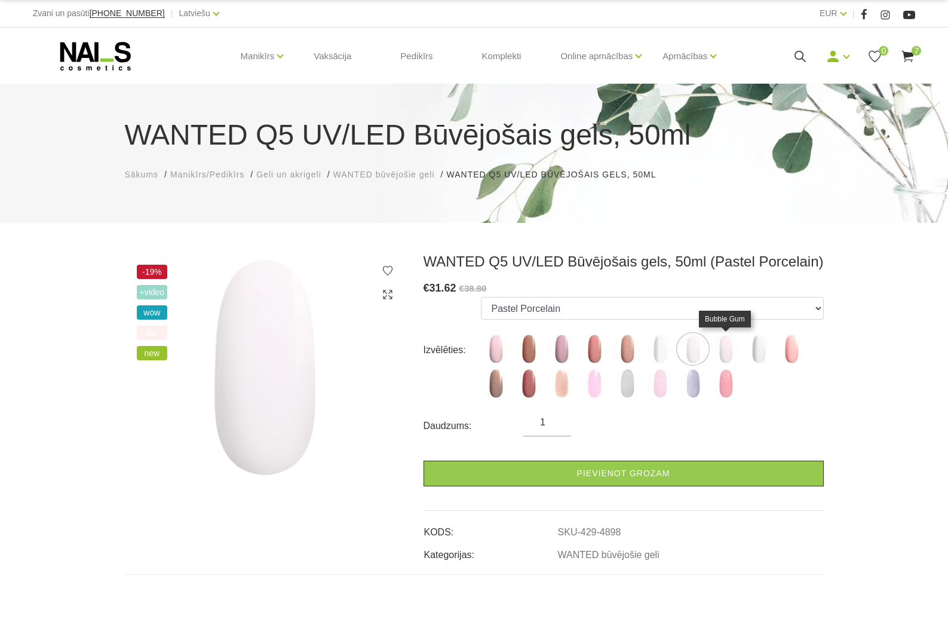
click at [719, 350] on img at bounding box center [726, 349] width 30 height 30
click at [532, 384] on img at bounding box center [529, 384] width 30 height 30
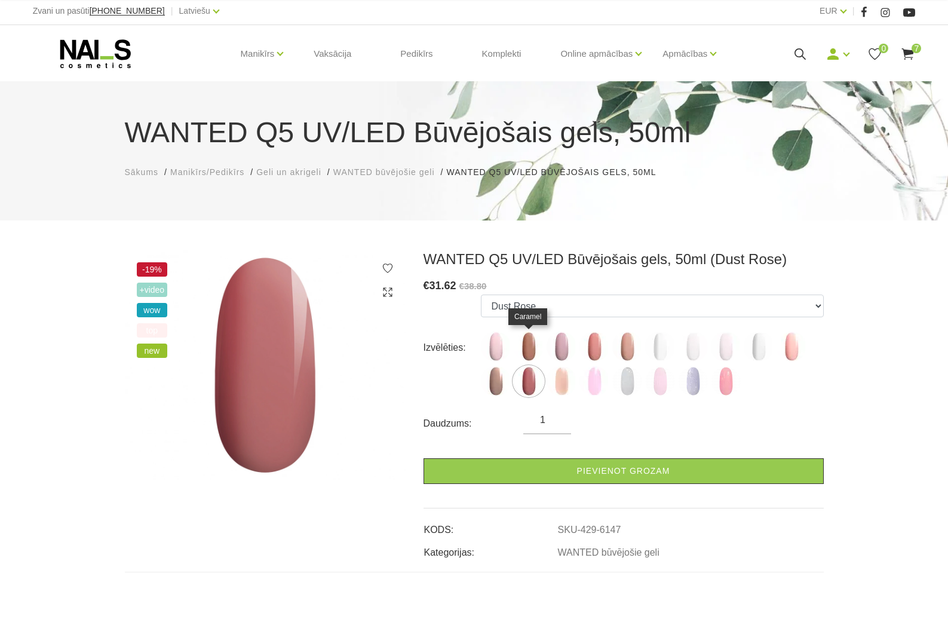
click at [531, 353] on img at bounding box center [529, 347] width 30 height 30
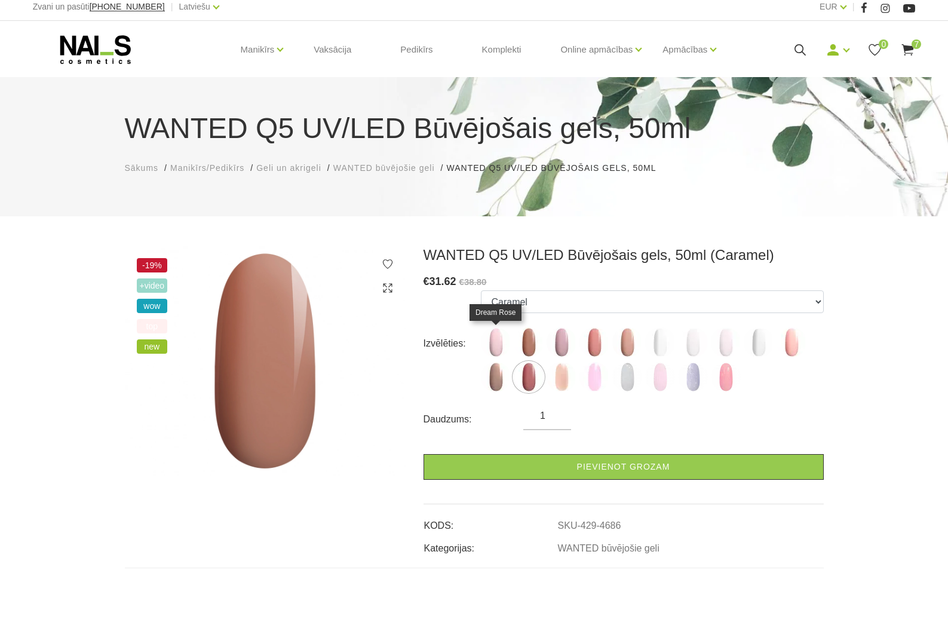
click at [497, 349] on img at bounding box center [496, 342] width 30 height 30
select select "4685"
